Goal: Information Seeking & Learning: Learn about a topic

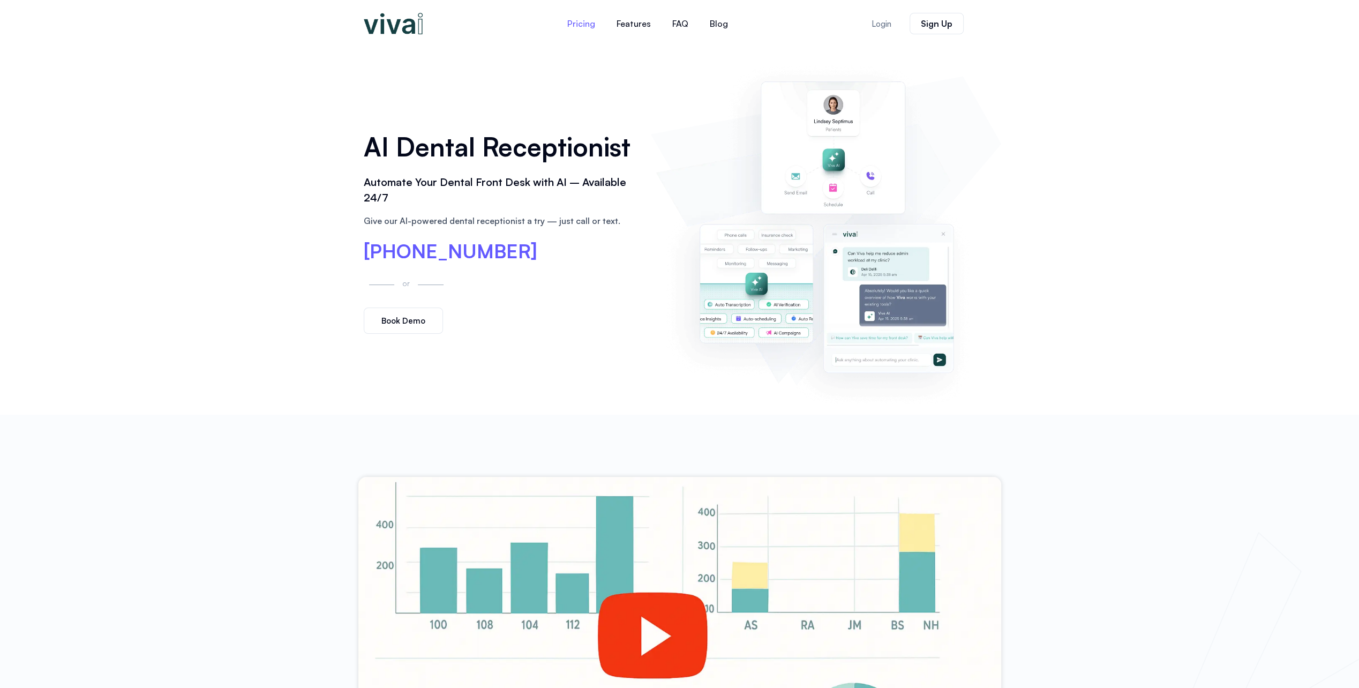
click at [578, 26] on link "Pricing" at bounding box center [580, 24] width 49 height 26
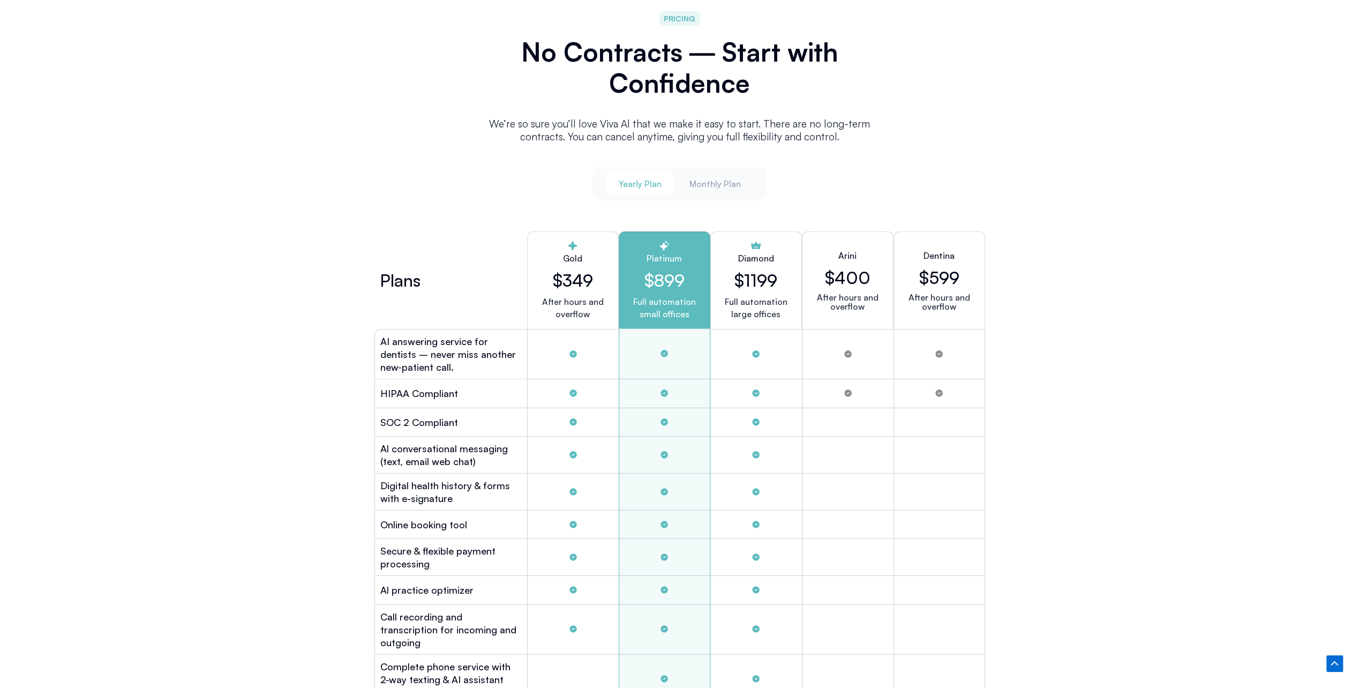
scroll to position [2905, 0]
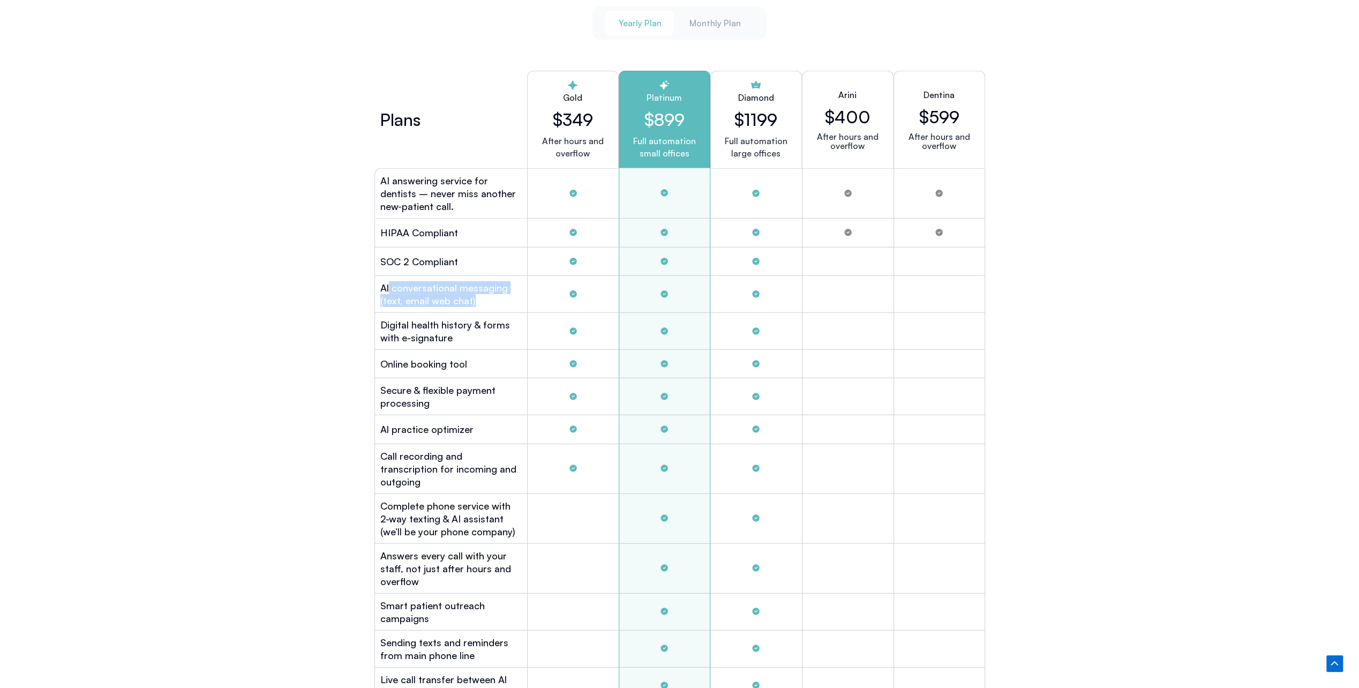
drag, startPoint x: 388, startPoint y: 284, endPoint x: 505, endPoint y: 303, distance: 118.7
click at [505, 303] on div "Al conversational messaging (text, email web chat)" at bounding box center [450, 294] width 153 height 37
drag, startPoint x: 505, startPoint y: 303, endPoint x: 475, endPoint y: 303, distance: 30.5
click at [475, 303] on div "Al conversational messaging (text, email web chat)" at bounding box center [450, 294] width 153 height 37
click at [497, 332] on h2 "Digital health history & forms with e-signature" at bounding box center [450, 331] width 141 height 26
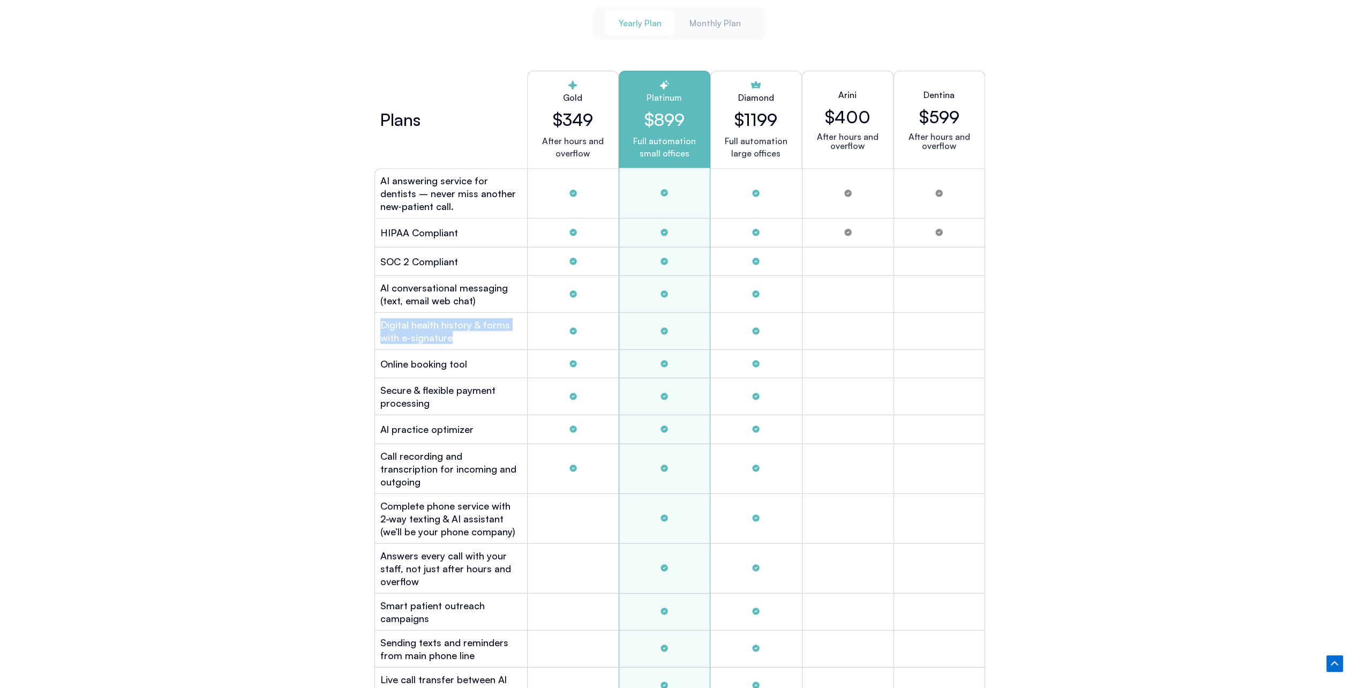
drag, startPoint x: 480, startPoint y: 340, endPoint x: 365, endPoint y: 313, distance: 118.1
click at [365, 313] on div "Yearly Plan Monthly Plan Plans Gold $349 After hours and overflow Platinum $899…" at bounding box center [680, 408] width 632 height 814
drag, startPoint x: 365, startPoint y: 313, endPoint x: 443, endPoint y: 331, distance: 80.2
click at [443, 331] on h2 "Digital health history & forms with e-signature" at bounding box center [450, 331] width 141 height 26
click at [462, 334] on h2 "Digital health history & forms with e-signature" at bounding box center [450, 331] width 141 height 26
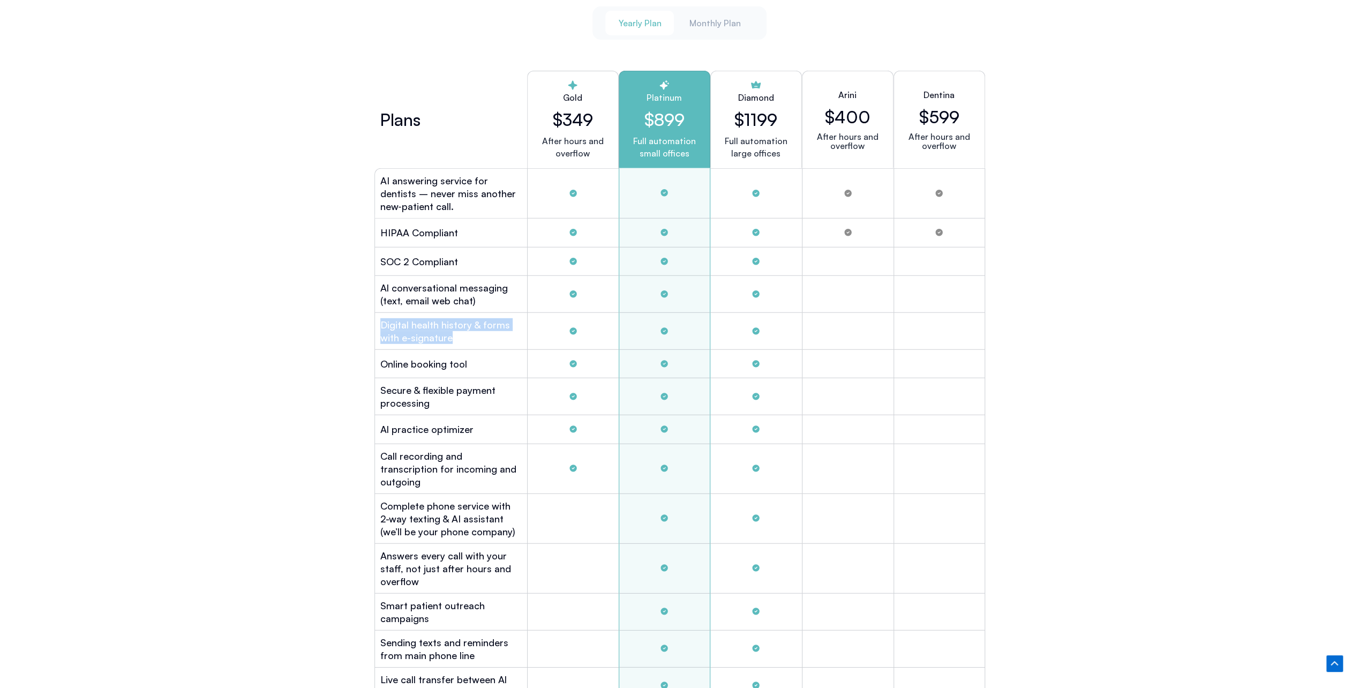
click at [476, 340] on div "Digital health history & forms with e-signature" at bounding box center [450, 331] width 153 height 37
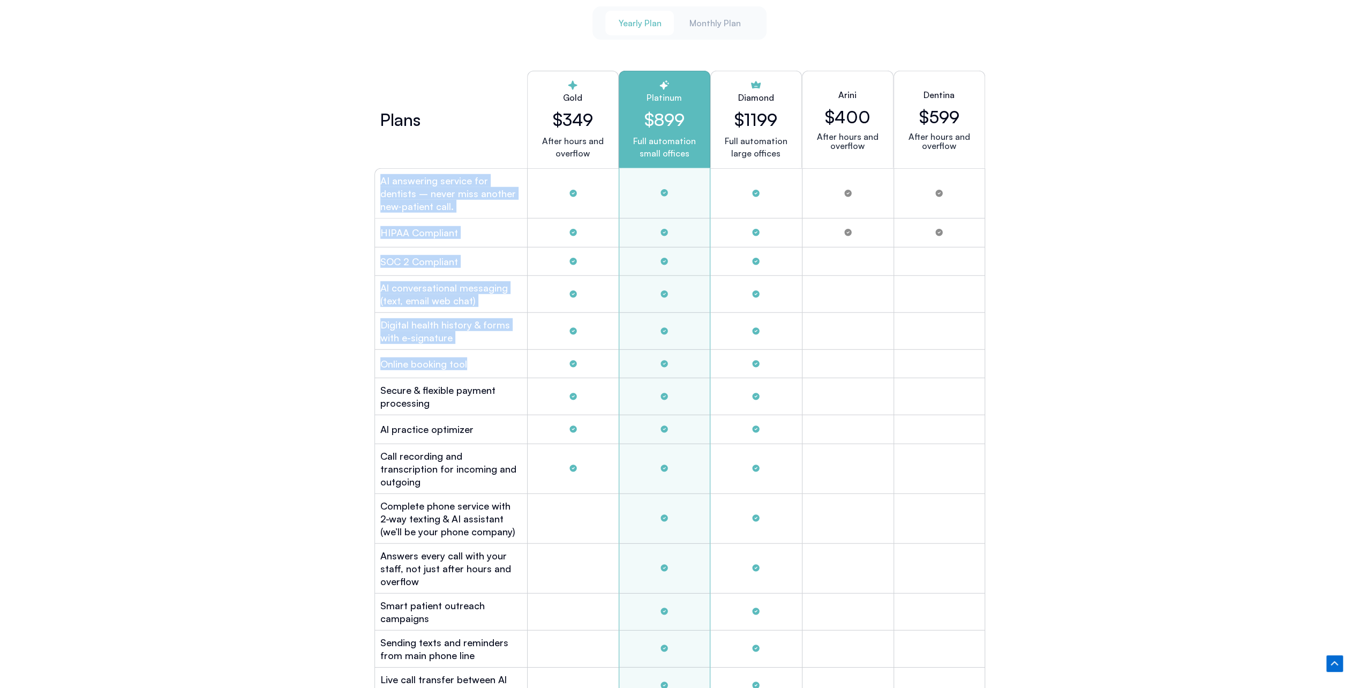
drag, startPoint x: 486, startPoint y: 365, endPoint x: 362, endPoint y: 182, distance: 221.3
click at [362, 182] on div "Yearly Plan Monthly Plan Plans Gold $349 After hours and overflow Platinum $899…" at bounding box center [679, 413] width 643 height 835
drag, startPoint x: 362, startPoint y: 182, endPoint x: 276, endPoint y: 214, distance: 92.2
click at [276, 214] on div "PRICING No Contracts ― Start with Confidence We’re so sure you’ll love Viva Al …" at bounding box center [679, 590] width 1359 height 1601
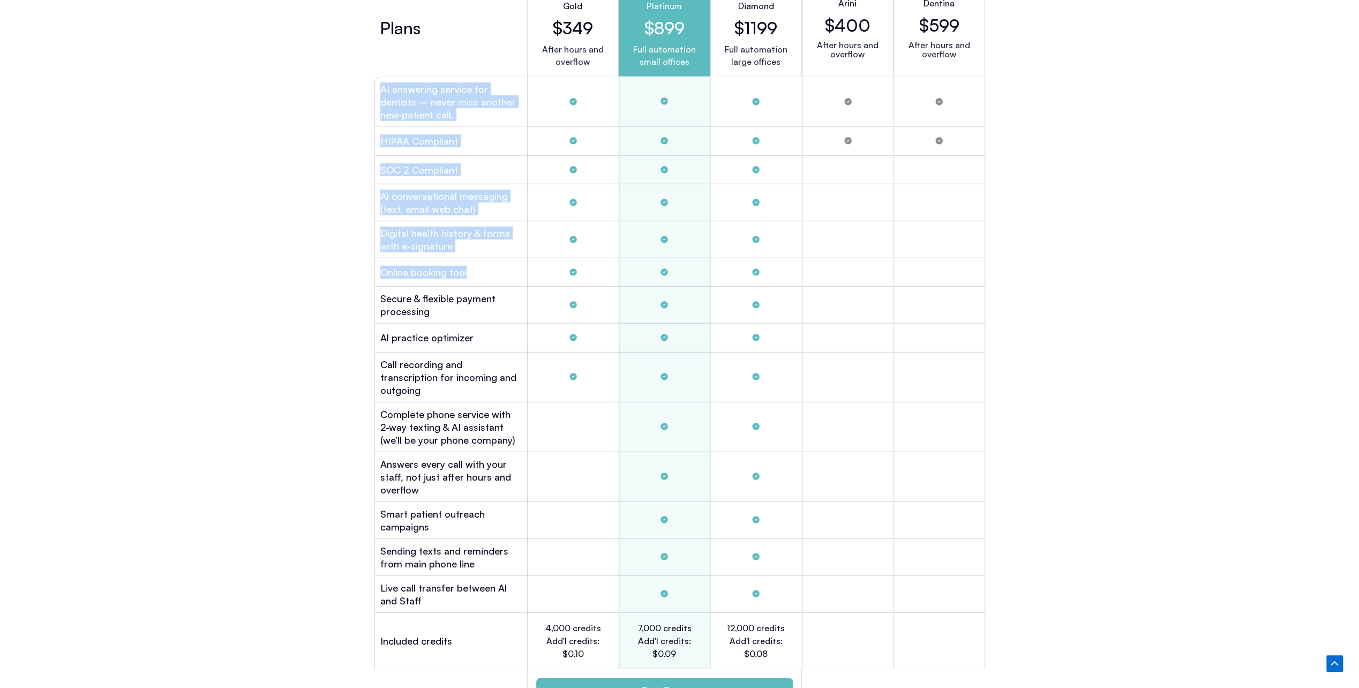
scroll to position [3173, 0]
